Goal: Task Accomplishment & Management: Use online tool/utility

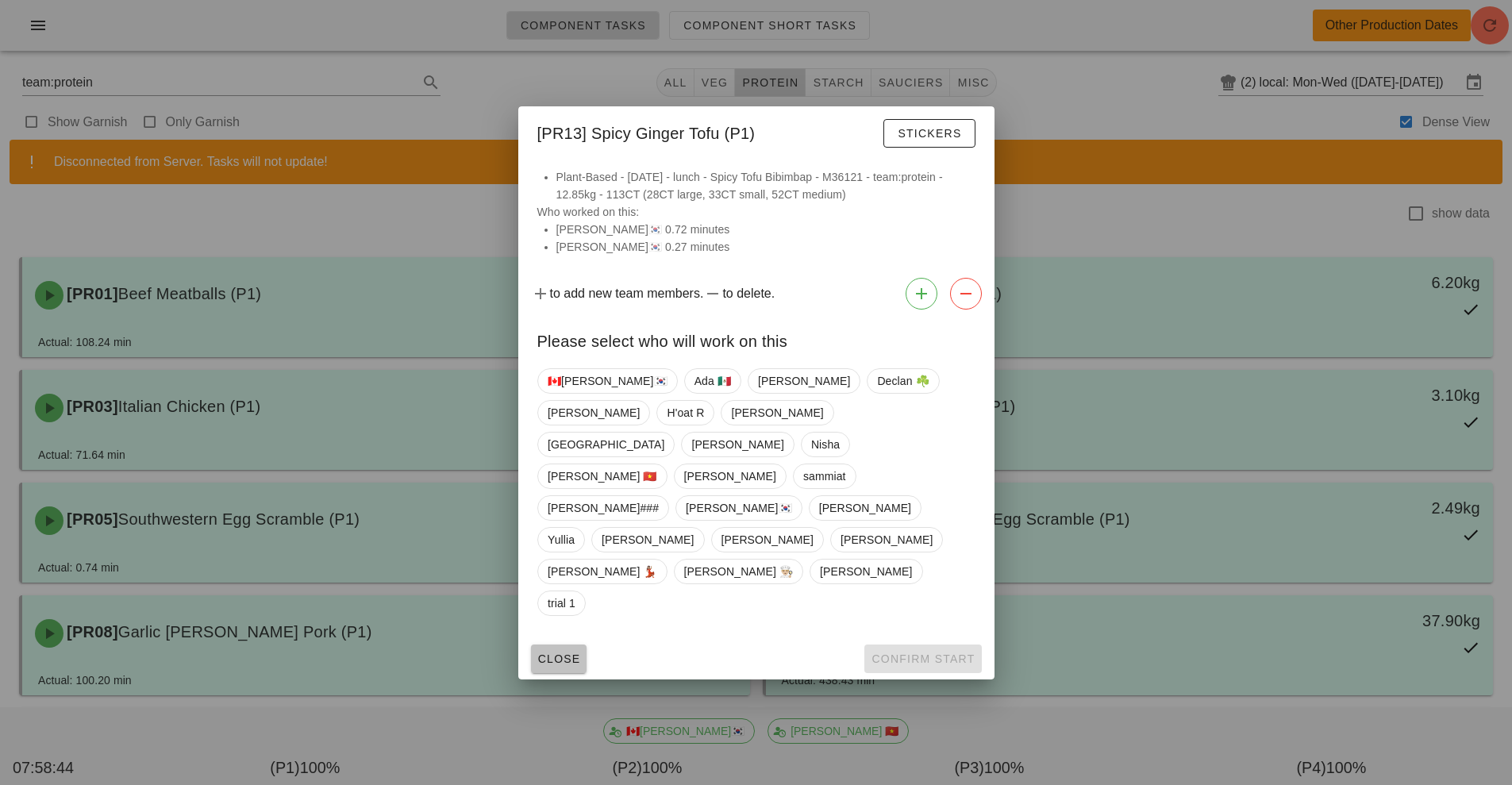
click at [559, 653] on span "Close" at bounding box center [558, 659] width 43 height 12
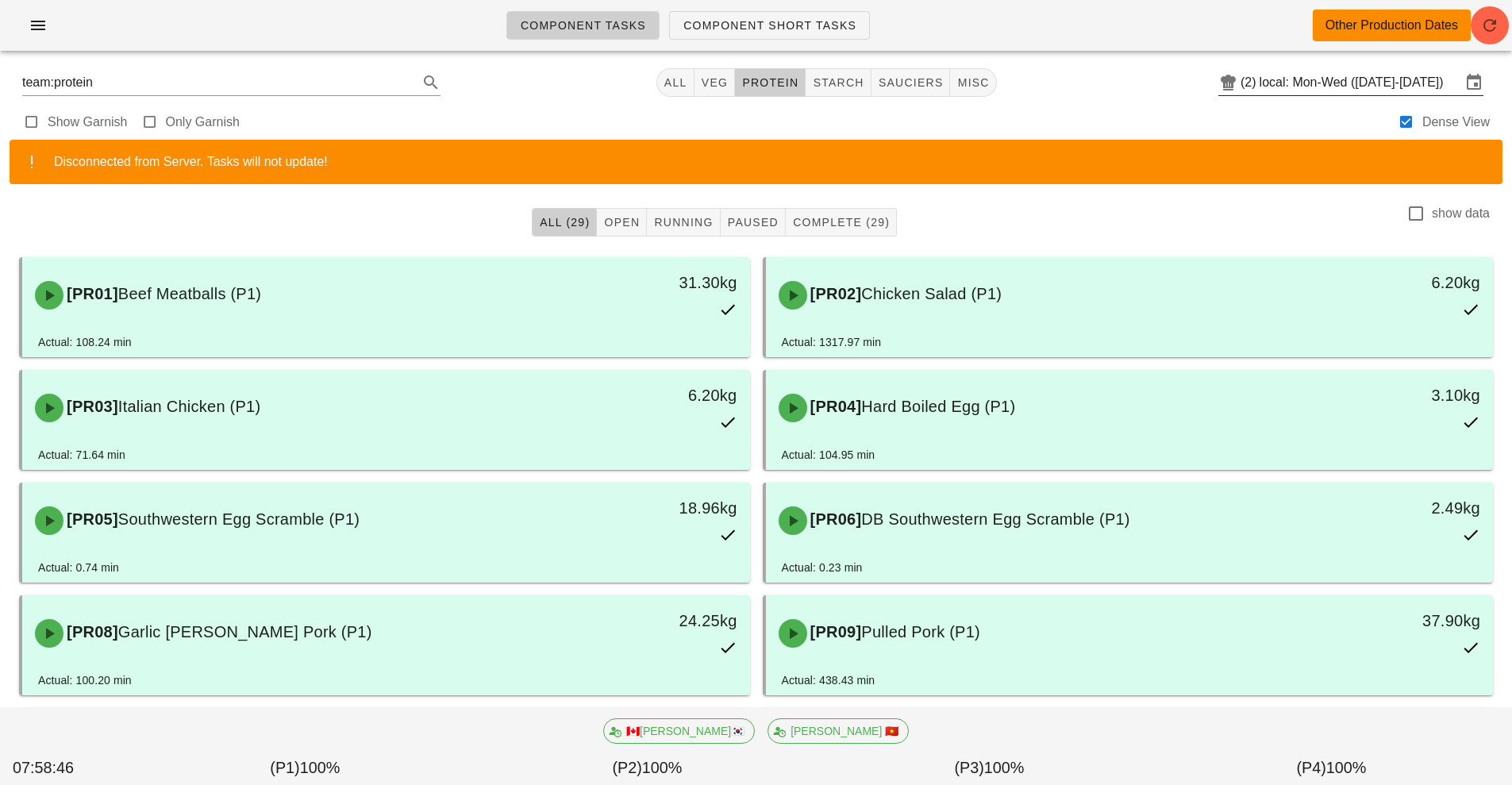
click at [1284, 90] on input "local: Mon-Wed ([DATE]-[DATE])" at bounding box center [1360, 82] width 201 height 26
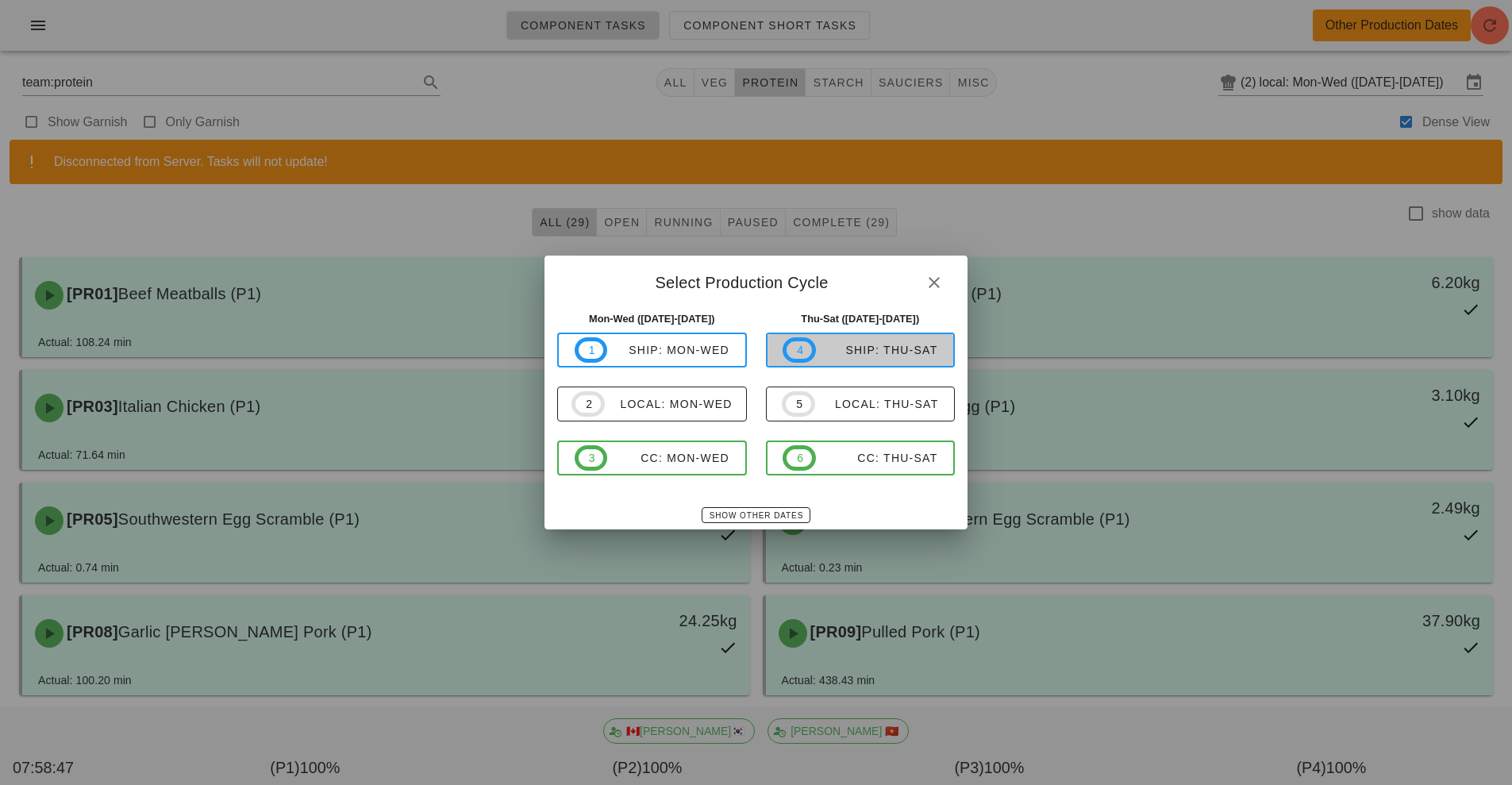
click at [884, 359] on span "4 ship: Thu-Sat" at bounding box center [859, 350] width 155 height 26
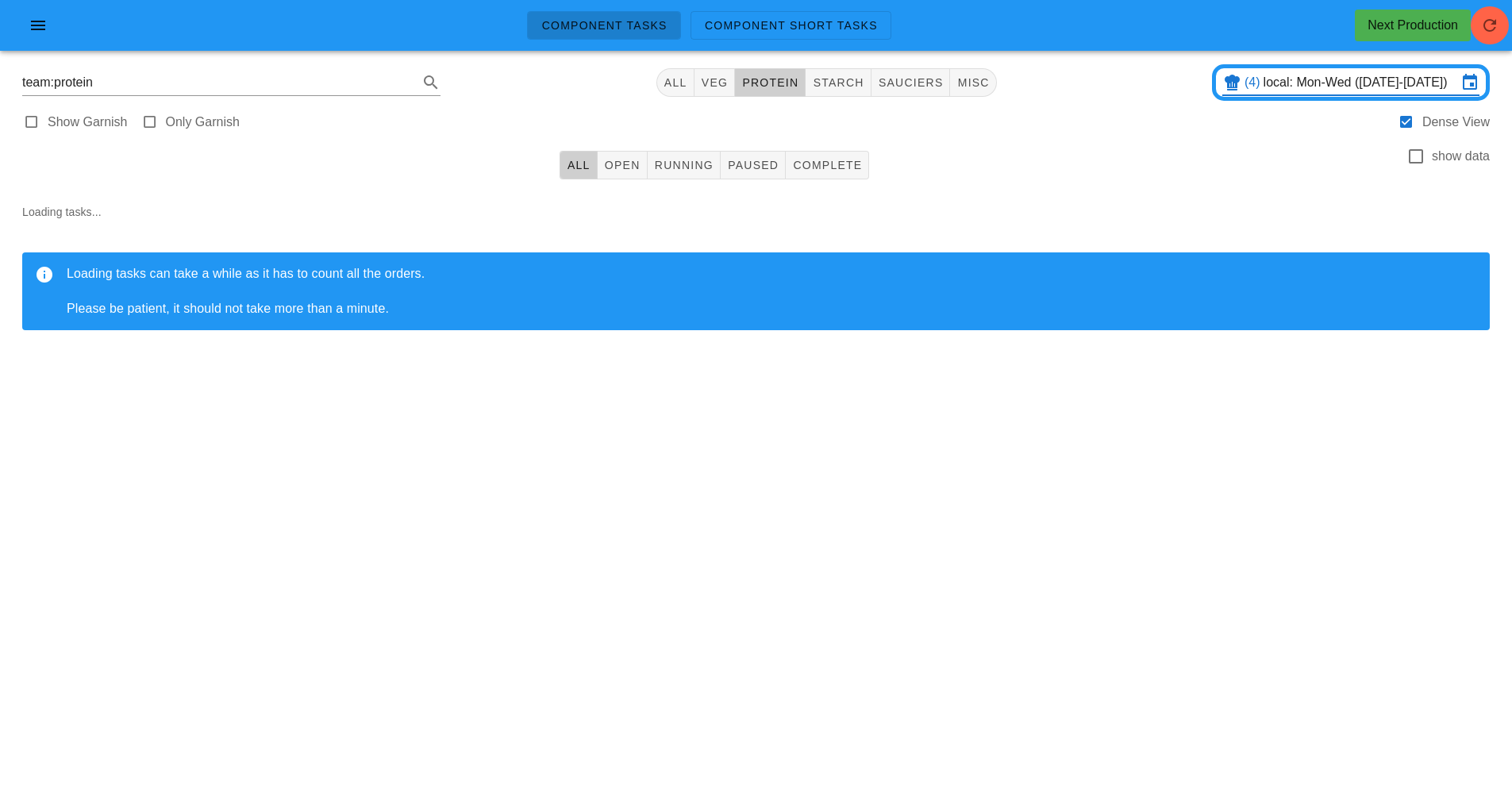
type input "ship: Thu-Sat ([DATE]-[DATE])"
click at [908, 96] on button "sauciers" at bounding box center [911, 82] width 79 height 28
type input "team:sauciers"
click at [637, 177] on button "Open" at bounding box center [623, 165] width 50 height 28
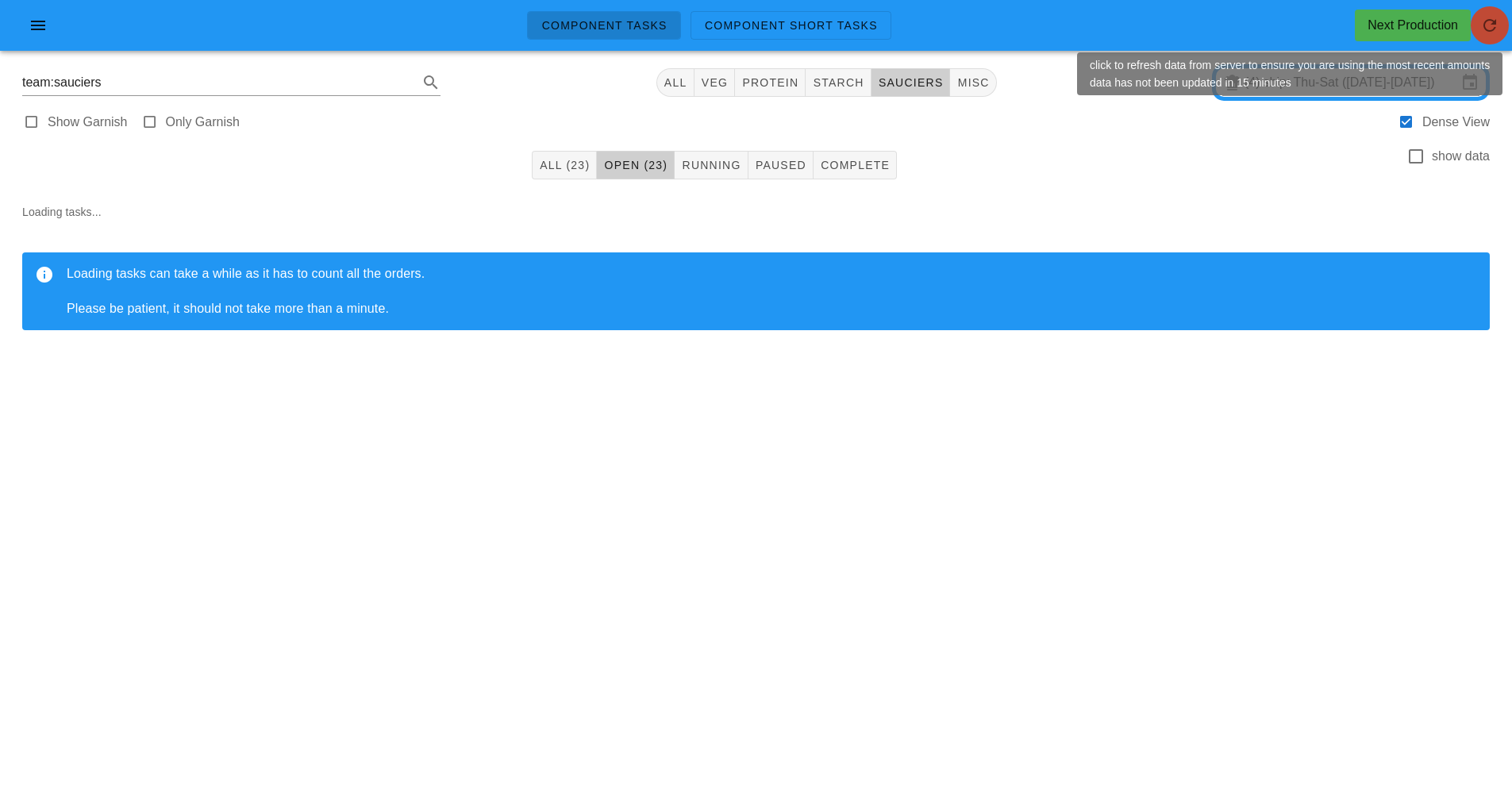
click at [1494, 26] on icon "button" at bounding box center [1490, 26] width 19 height 19
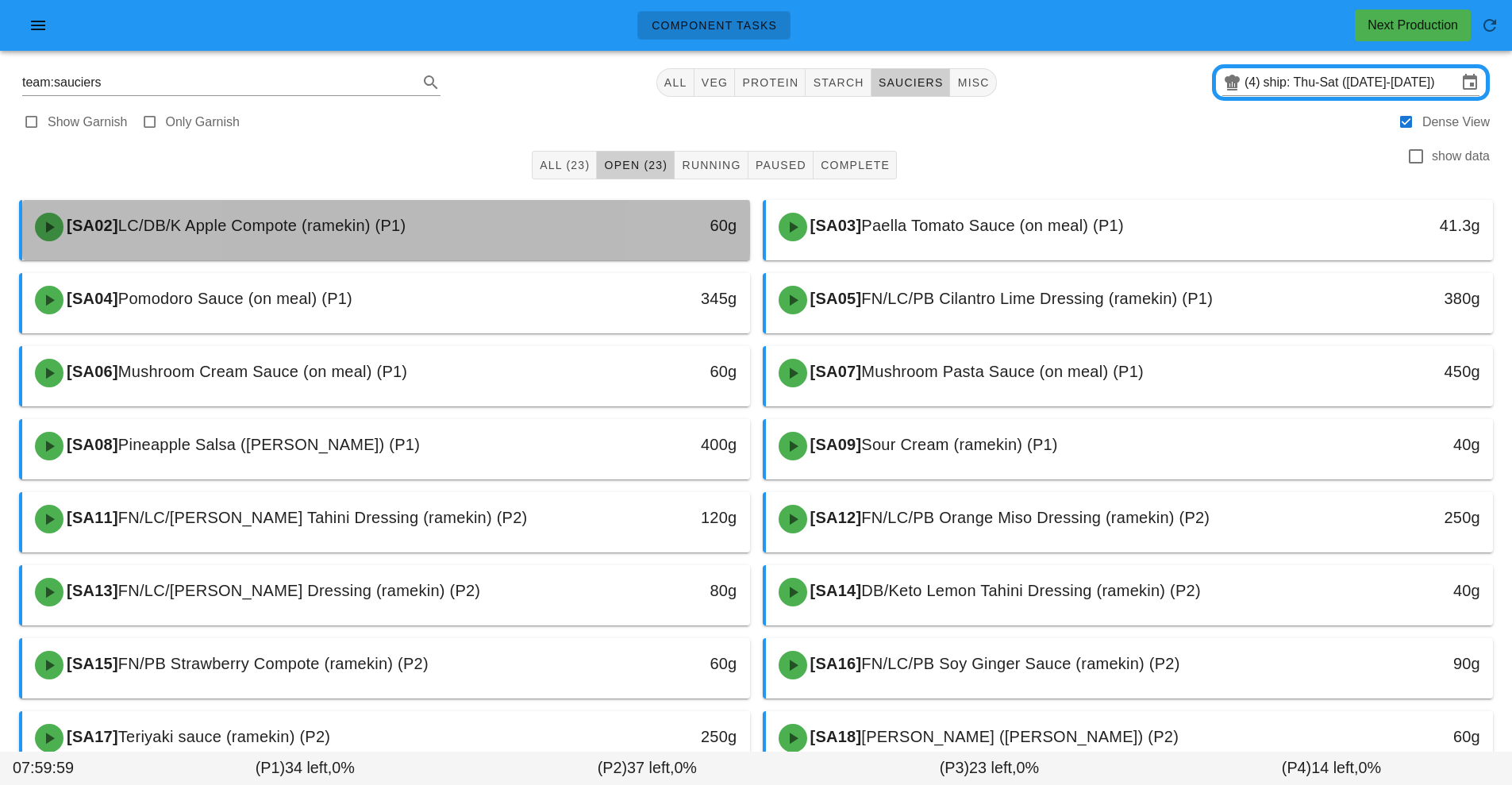
click at [578, 225] on div "60g" at bounding box center [656, 225] width 161 height 26
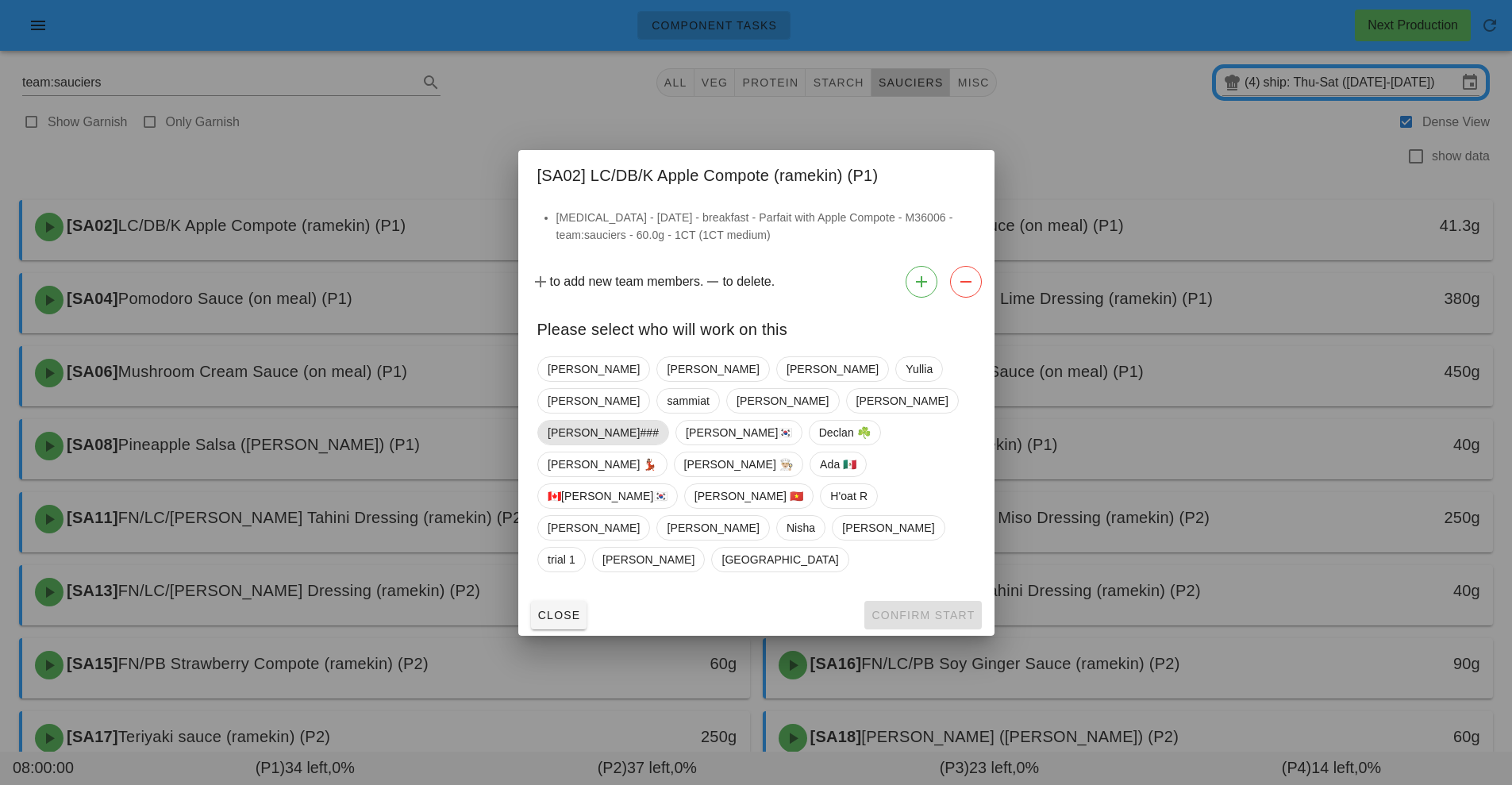
click at [639, 444] on span "[PERSON_NAME]###" at bounding box center [603, 432] width 111 height 24
click at [898, 608] on span "Confirm Start" at bounding box center [923, 615] width 104 height 12
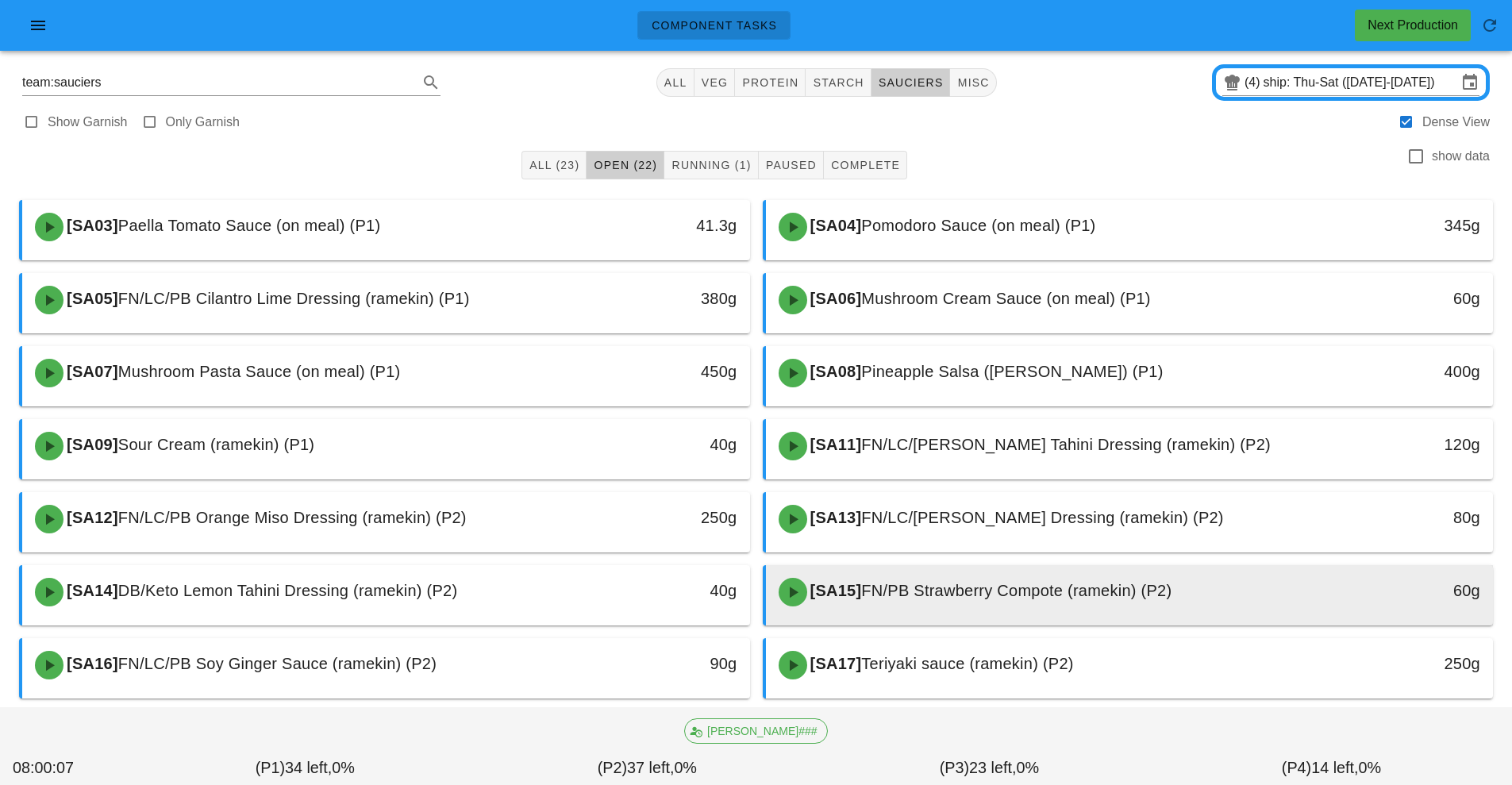
click at [918, 592] on span "FN/PB Strawberry Compote (ramekin) (P2)" at bounding box center [1016, 591] width 310 height 18
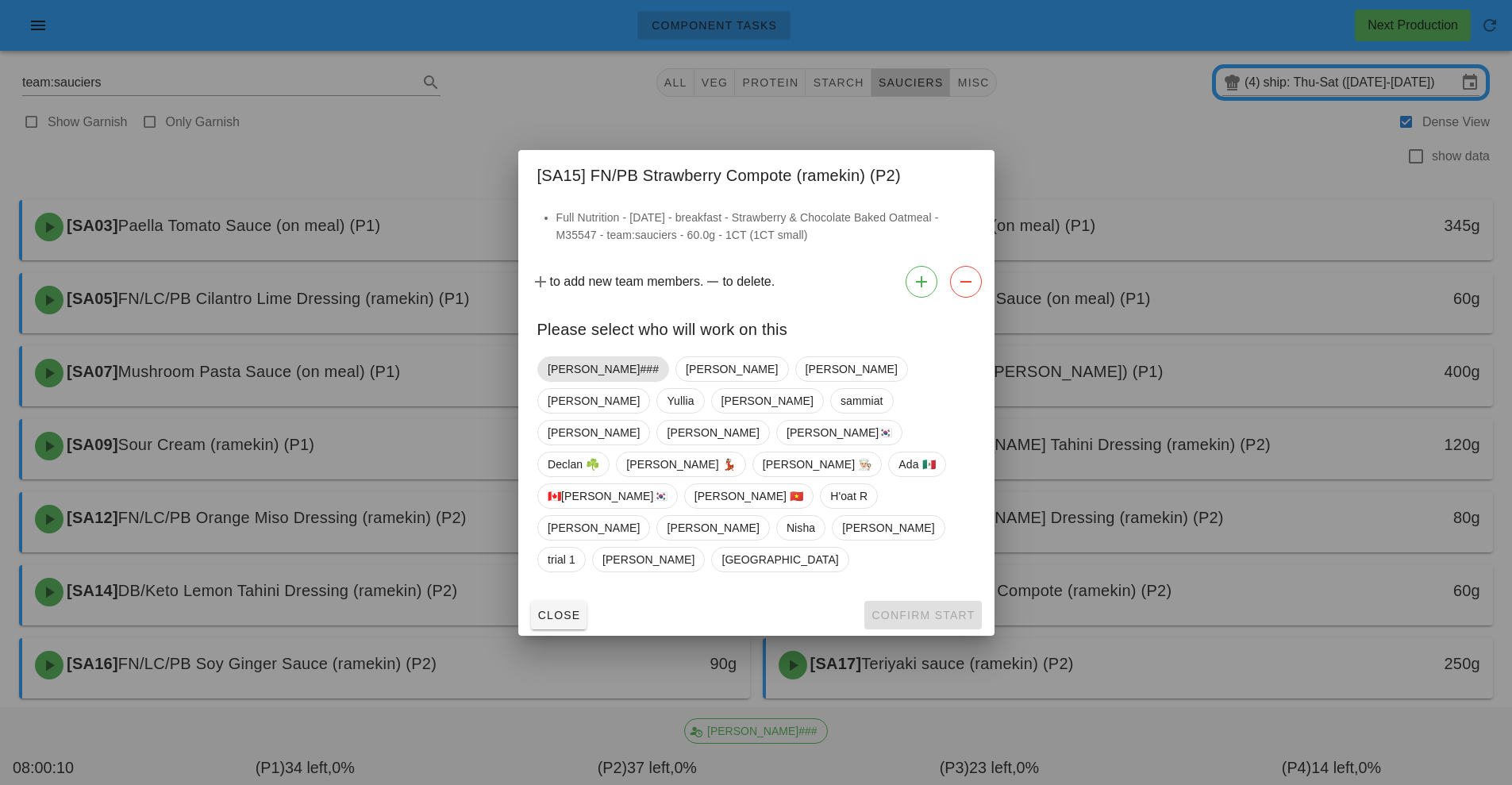
click at [580, 381] on span "[PERSON_NAME]###" at bounding box center [603, 368] width 111 height 24
click at [927, 600] on button "Confirm Start" at bounding box center [923, 615] width 117 height 28
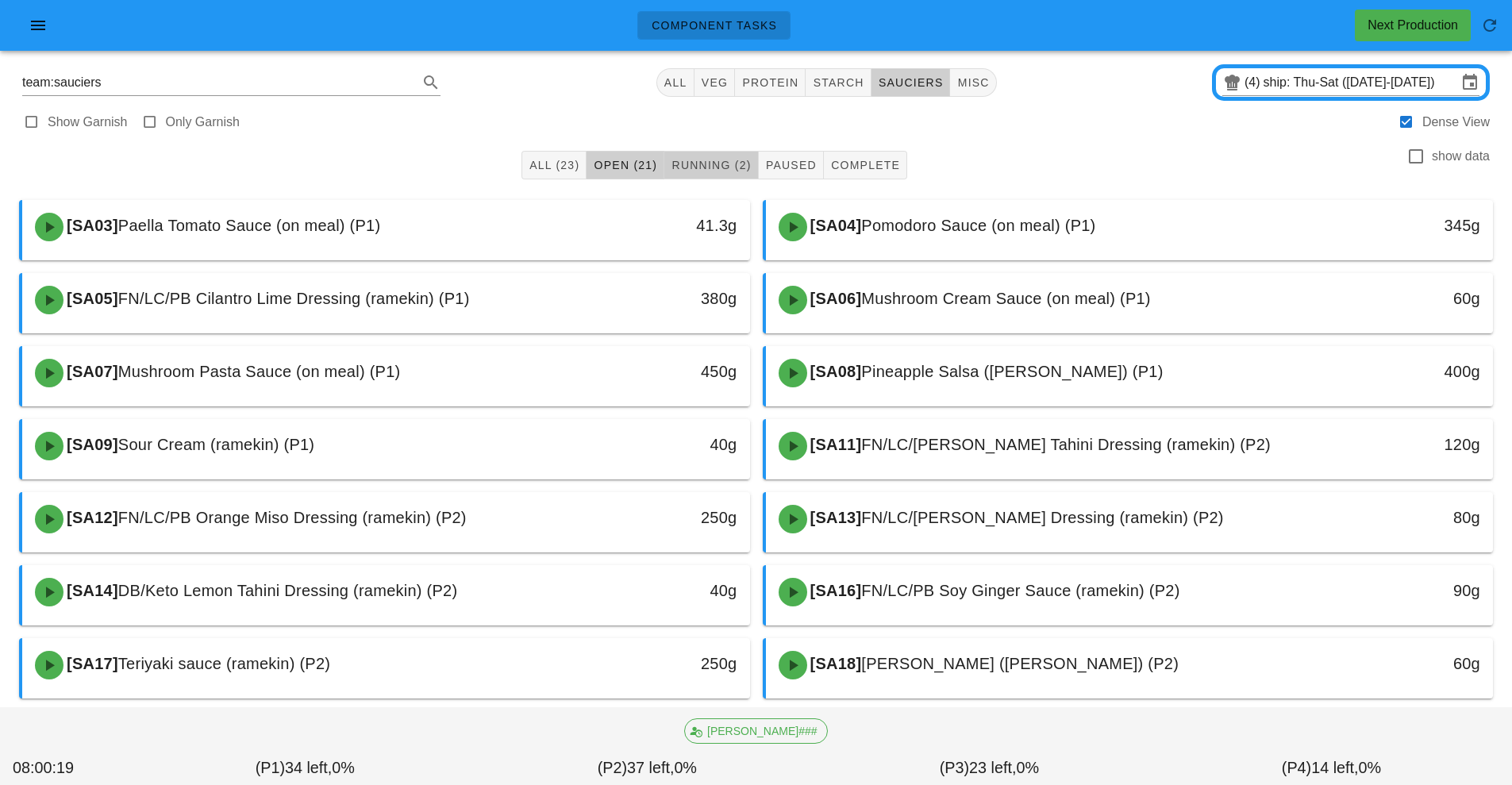
click at [725, 165] on span "Running (2)" at bounding box center [710, 165] width 80 height 12
